Goal: Information Seeking & Learning: Learn about a topic

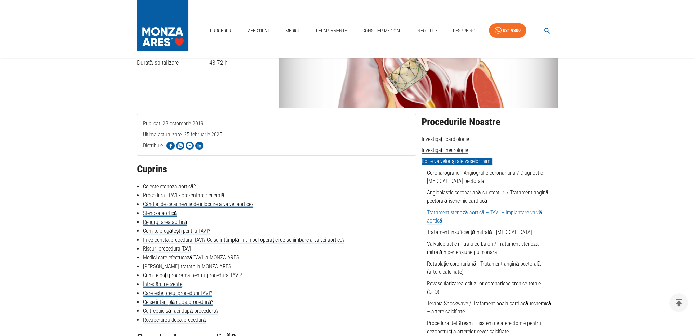
scroll to position [103, 0]
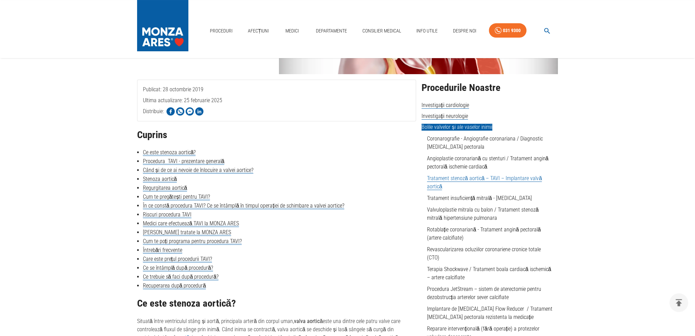
click at [467, 180] on link "Tratament stenoză aortică – TAVI – Implantare valvă aortică" at bounding box center [484, 182] width 115 height 15
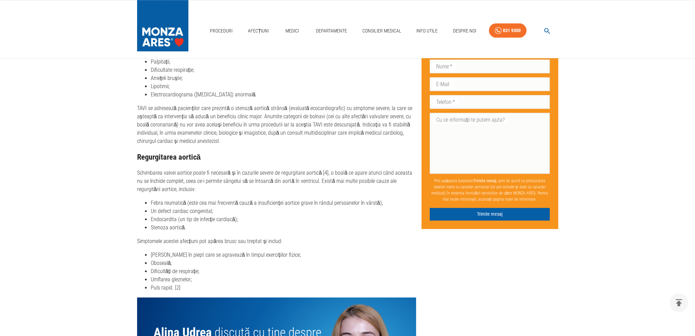
scroll to position [957, 0]
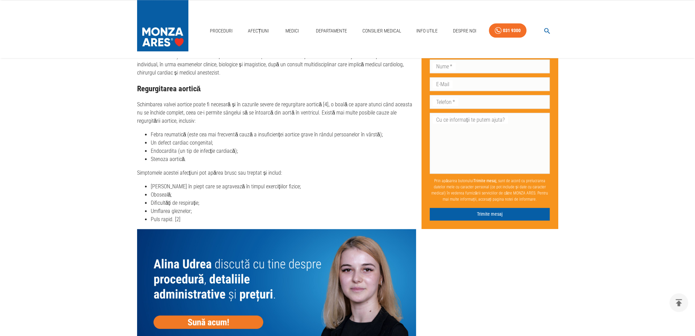
click at [172, 134] on li "Febra reumatică (este cea mai frecventă cauză a insuficienței aortice grave în …" at bounding box center [283, 135] width 265 height 8
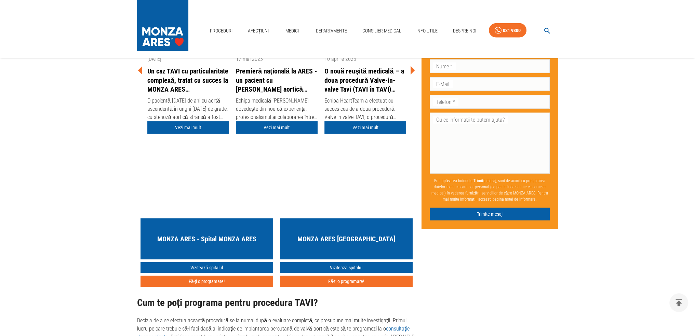
scroll to position [2120, 0]
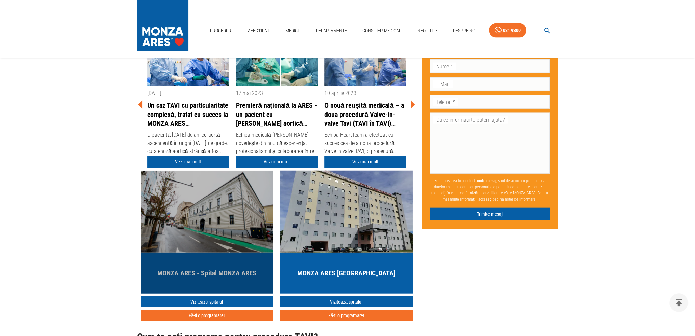
click at [202, 270] on h5 "MONZA ARES - Spital MONZA ARES" at bounding box center [206, 273] width 99 height 10
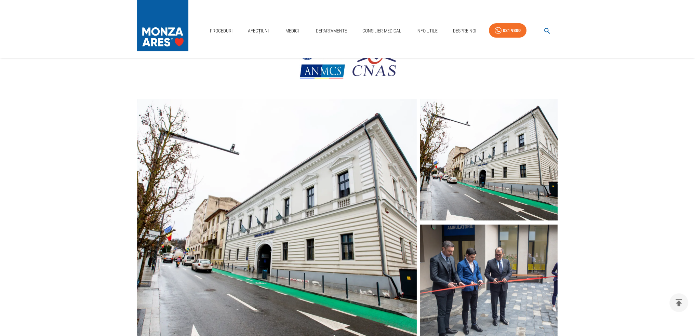
scroll to position [103, 0]
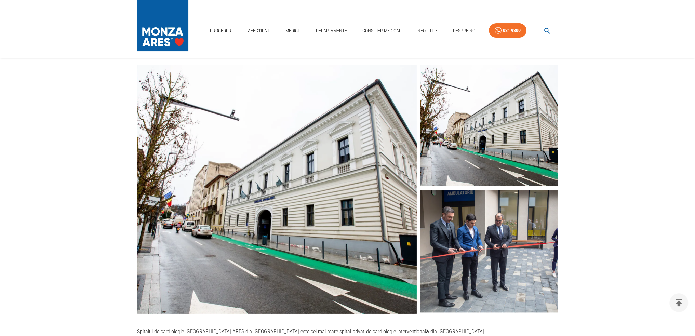
click at [264, 214] on img at bounding box center [277, 189] width 280 height 249
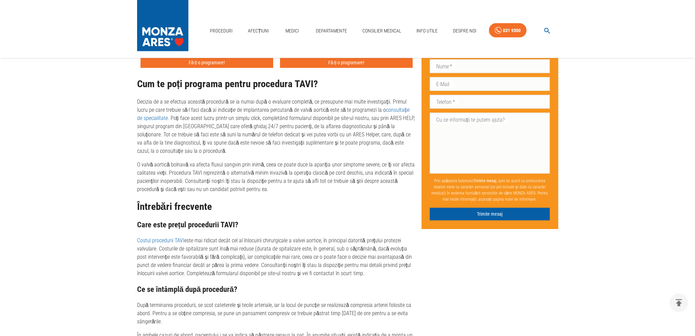
scroll to position [2017, 0]
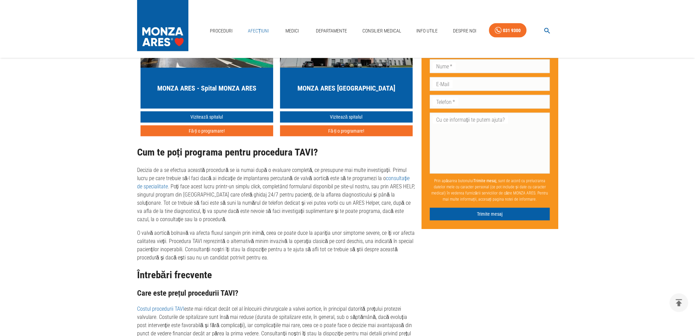
click at [264, 30] on link "Afecțiuni" at bounding box center [258, 31] width 27 height 14
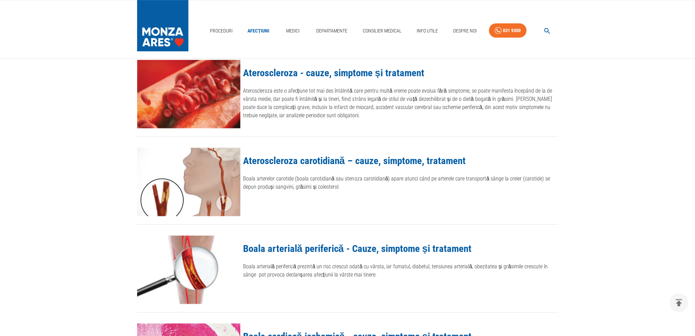
scroll to position [410, 0]
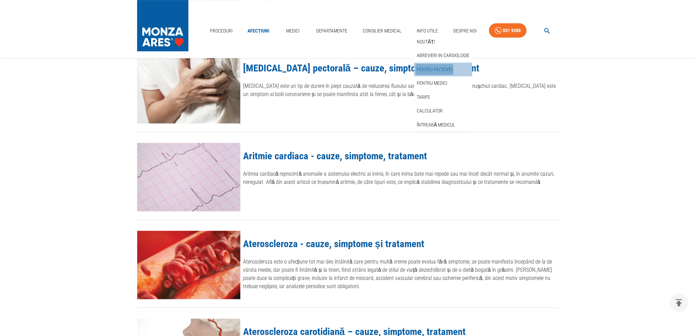
click at [430, 71] on link "Pentru pacienți" at bounding box center [434, 69] width 38 height 11
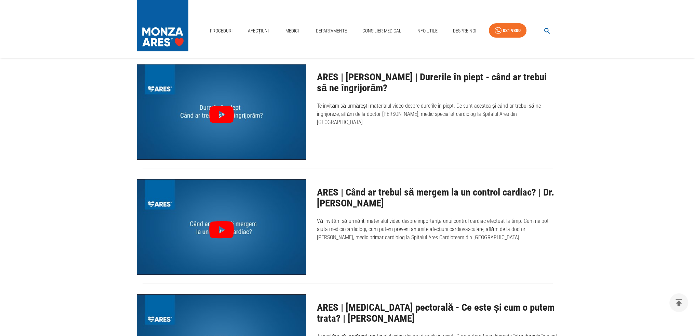
scroll to position [171, 0]
